Goal: Task Accomplishment & Management: Use online tool/utility

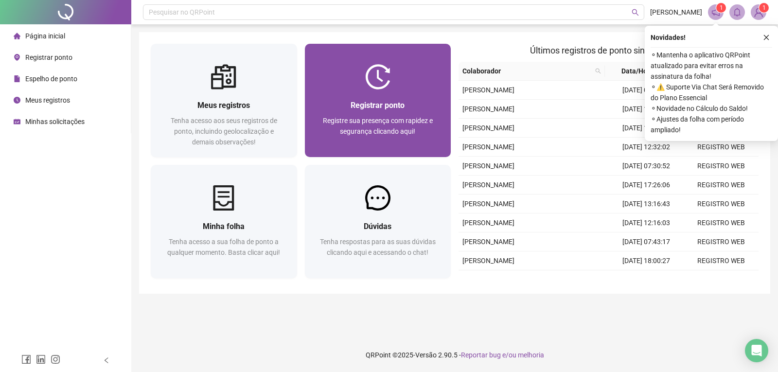
click at [412, 90] on div "Registrar ponto Registre sua presença com rapidez e segurança clicando aqui!" at bounding box center [378, 123] width 146 height 68
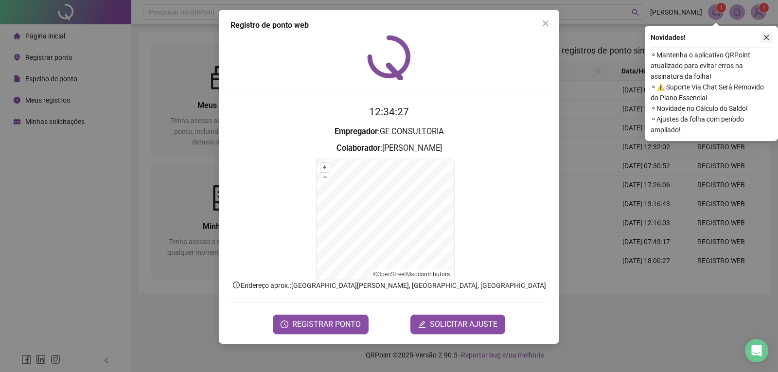
click at [766, 38] on icon "close" at bounding box center [766, 37] width 7 height 7
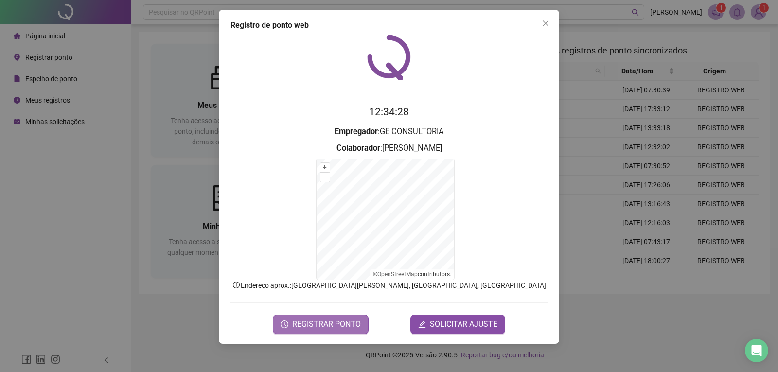
click at [327, 327] on span "REGISTRAR PONTO" at bounding box center [326, 325] width 69 height 12
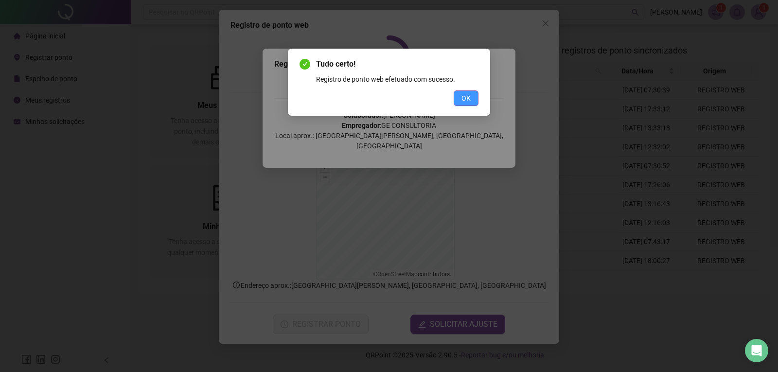
click at [463, 96] on span "OK" at bounding box center [466, 98] width 9 height 11
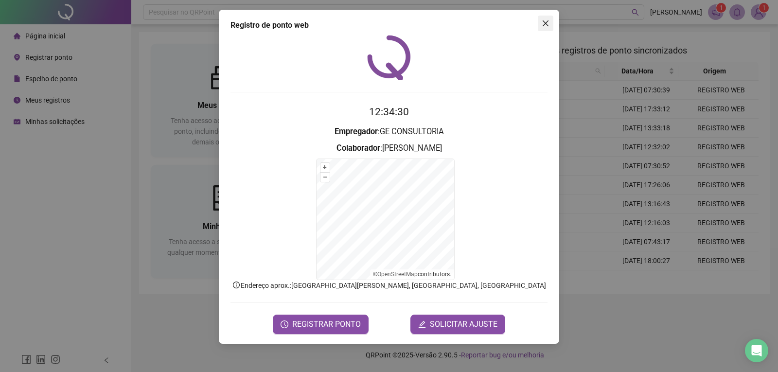
click at [544, 22] on icon "close" at bounding box center [546, 23] width 8 height 8
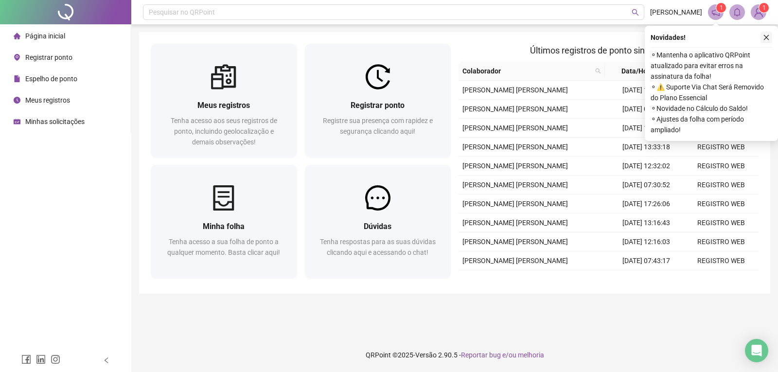
click at [766, 37] on icon "close" at bounding box center [766, 37] width 7 height 7
